Goal: Navigation & Orientation: Find specific page/section

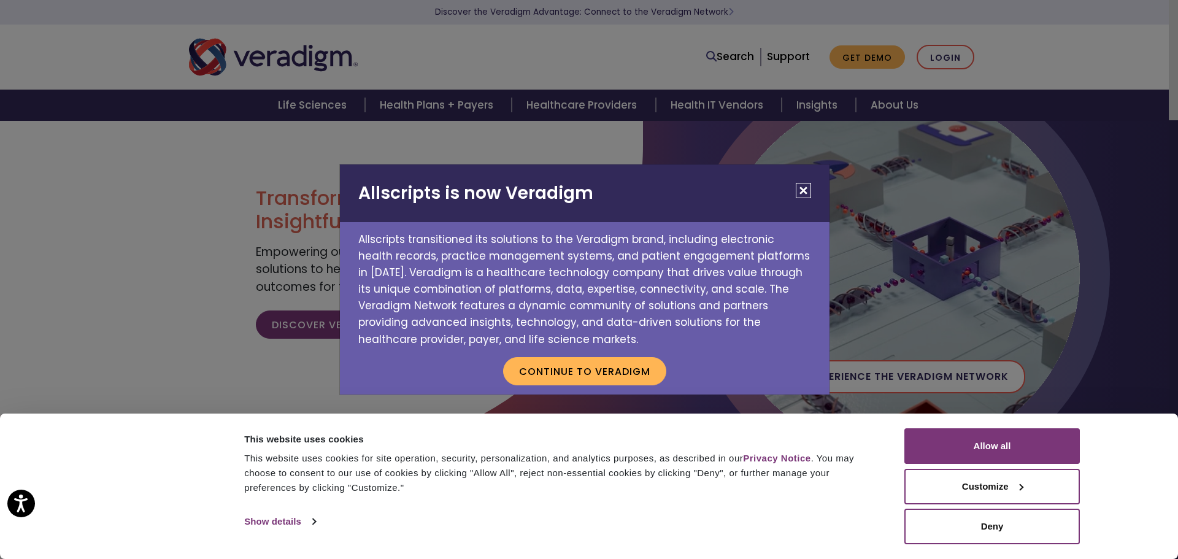
click at [804, 188] on button "Close" at bounding box center [803, 190] width 15 height 15
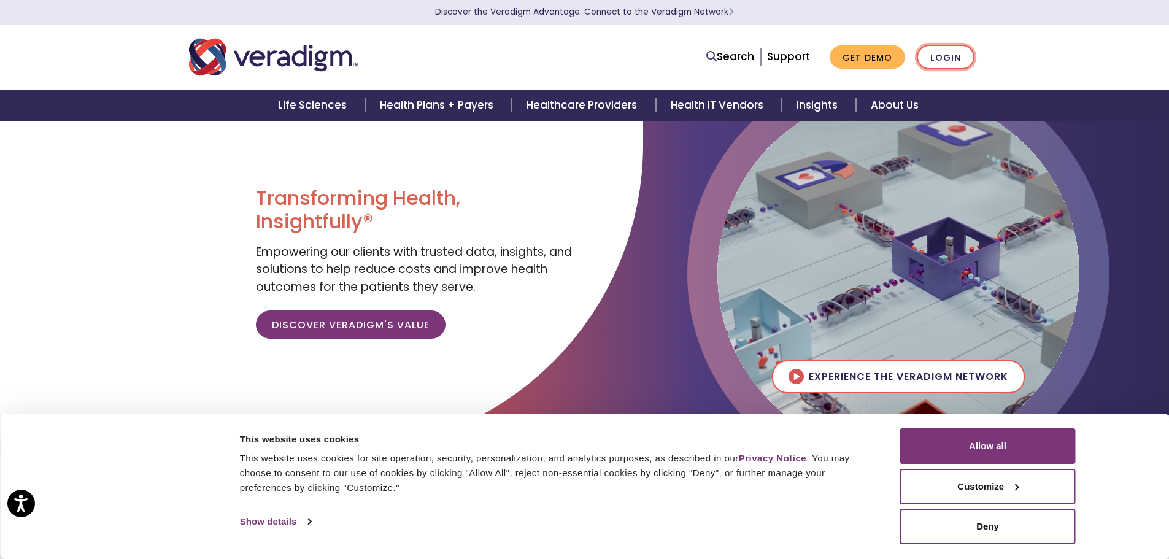
click at [969, 64] on link "Login" at bounding box center [946, 57] width 58 height 25
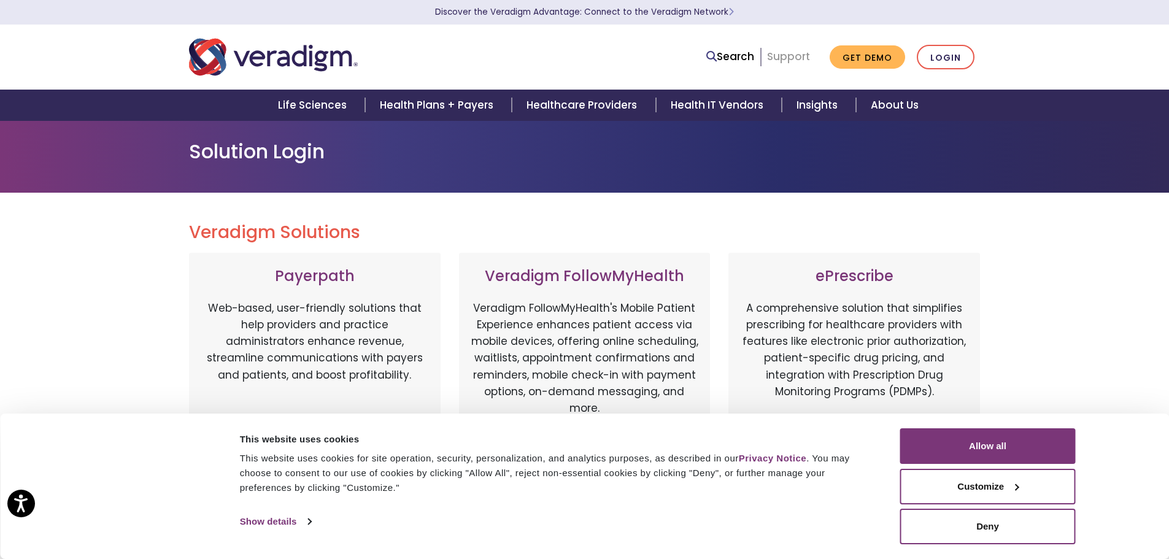
click at [793, 60] on link "Support" at bounding box center [788, 56] width 43 height 15
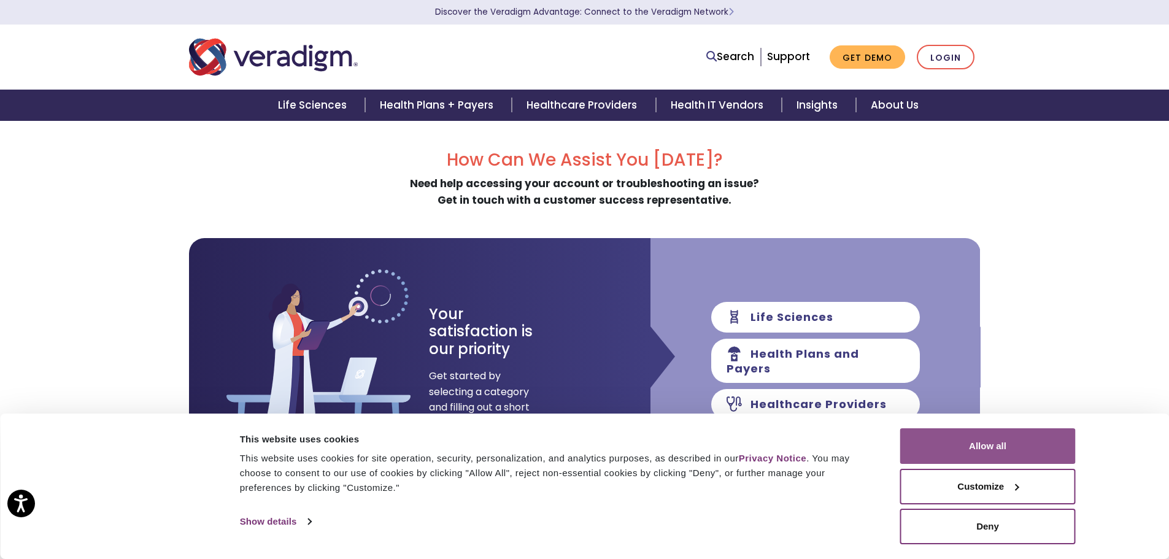
click at [984, 440] on button "Allow all" at bounding box center [987, 446] width 175 height 36
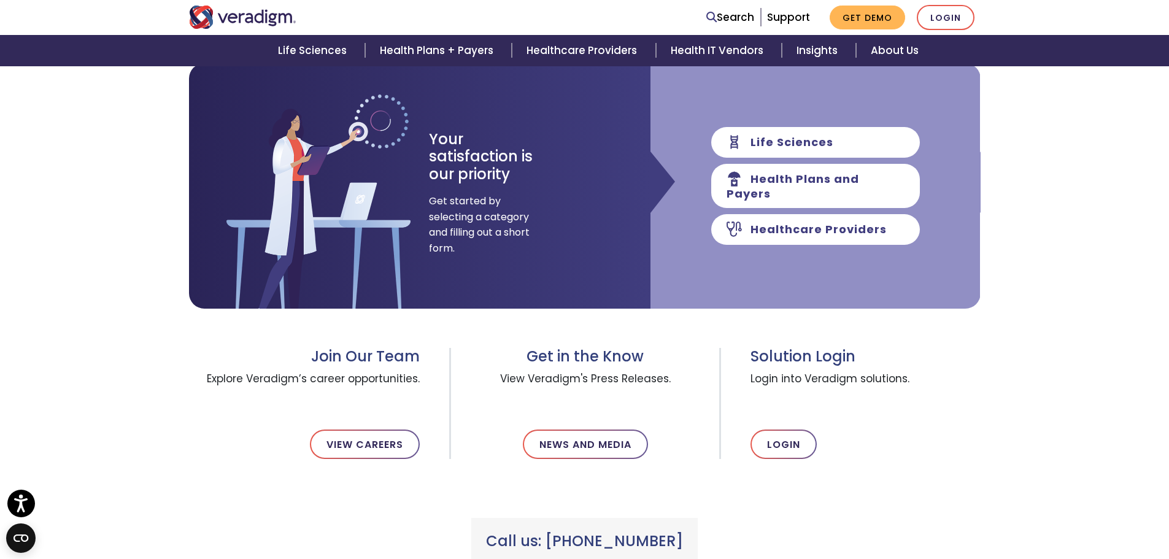
scroll to position [184, 0]
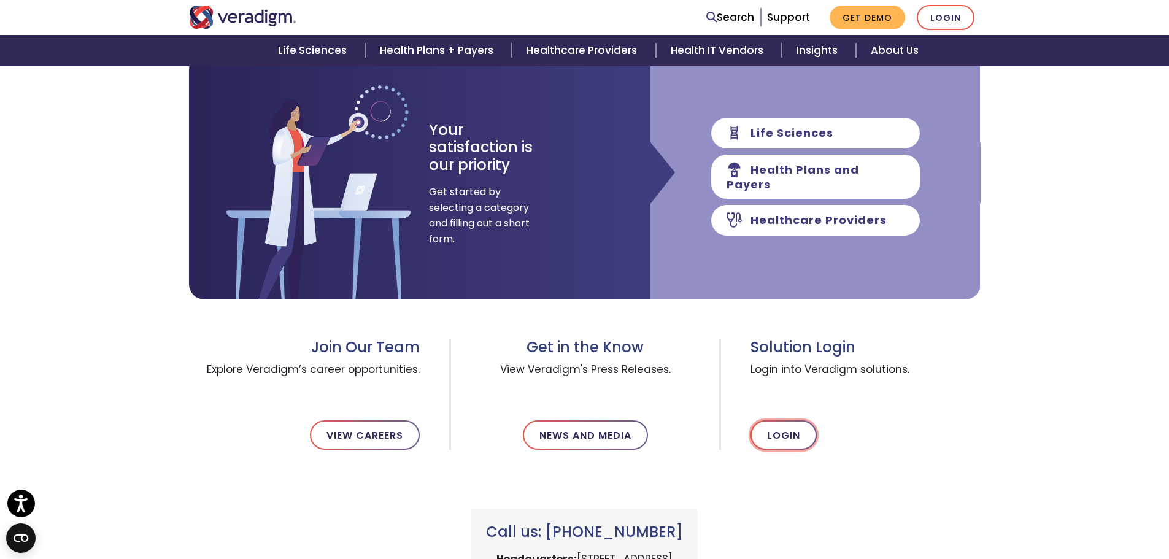
click at [797, 437] on link "Login" at bounding box center [783, 434] width 66 height 29
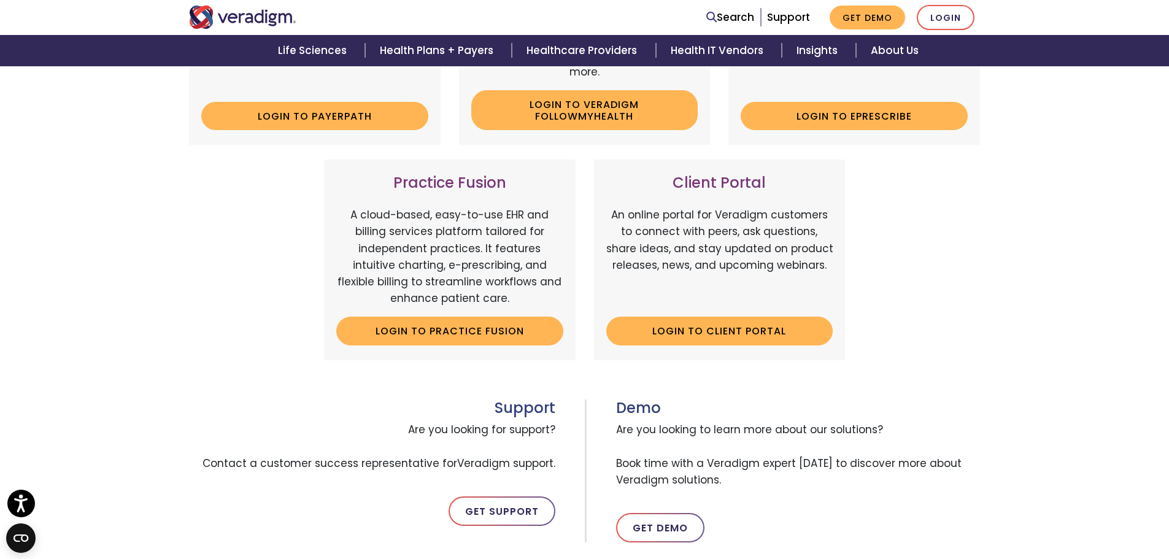
scroll to position [368, 0]
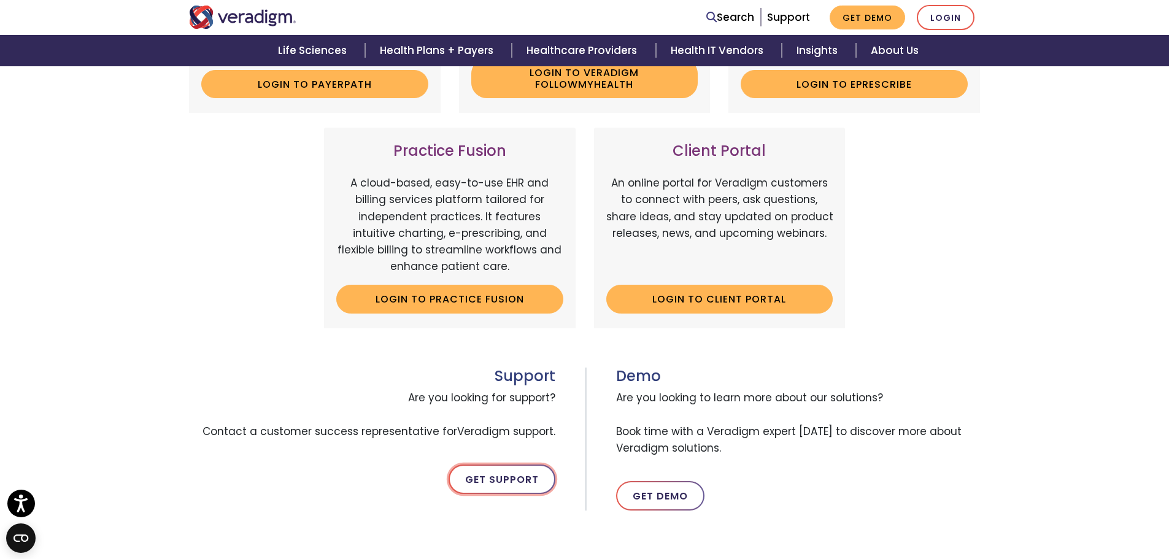
click at [509, 482] on link "Get Support" at bounding box center [501, 478] width 107 height 29
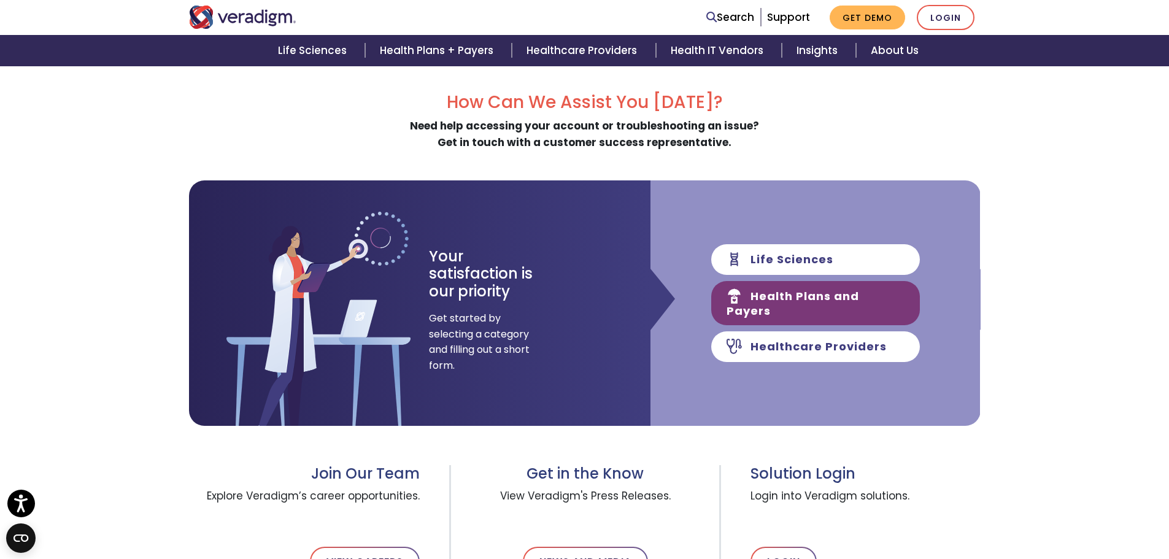
scroll to position [245, 0]
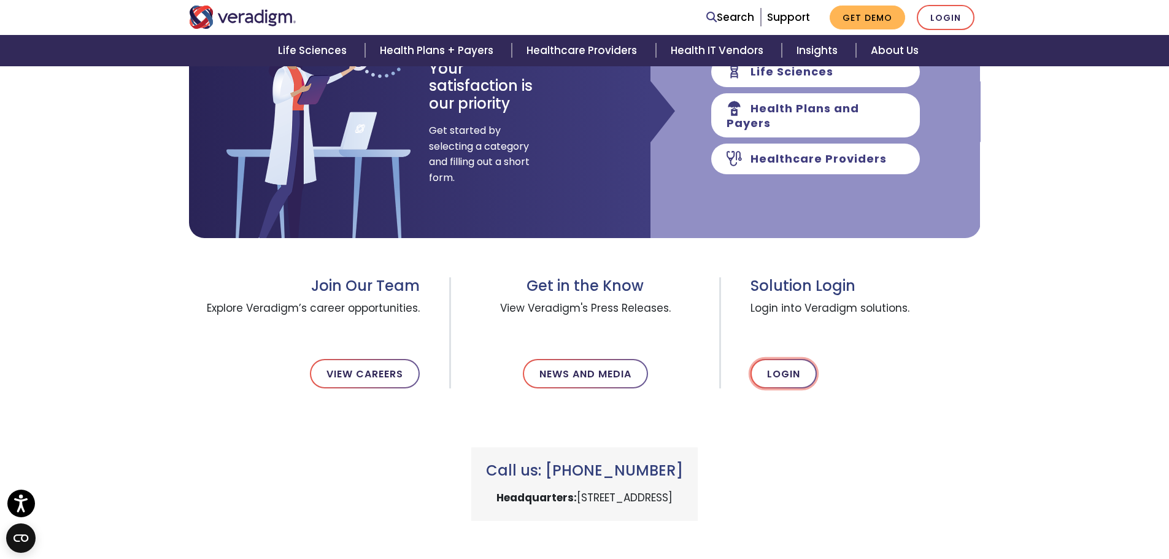
click at [772, 366] on link "Login" at bounding box center [783, 373] width 66 height 29
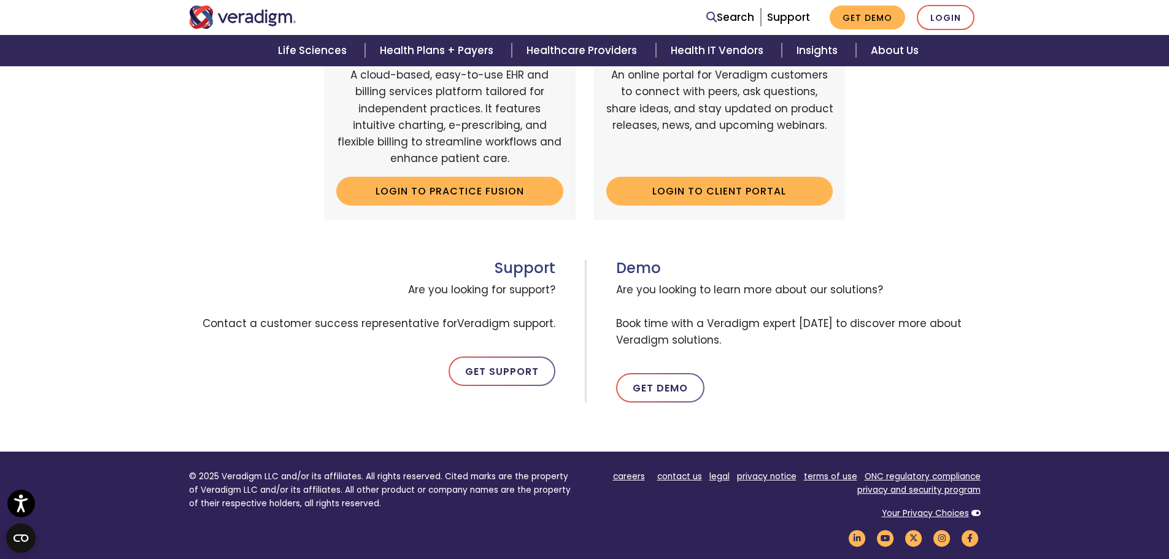
scroll to position [491, 0]
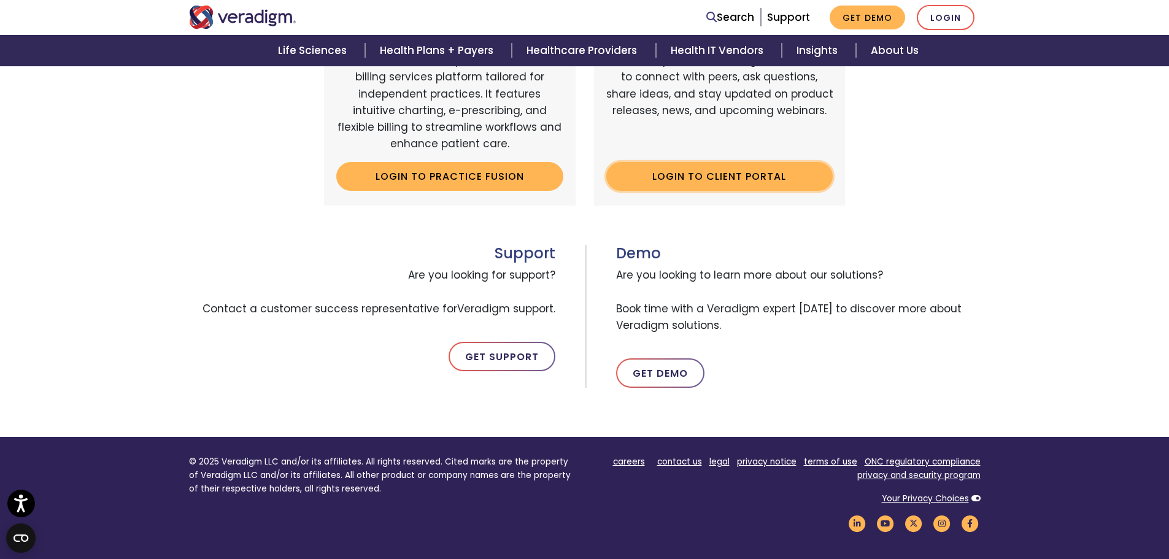
click at [737, 175] on link "Login to Client Portal" at bounding box center [719, 176] width 227 height 28
